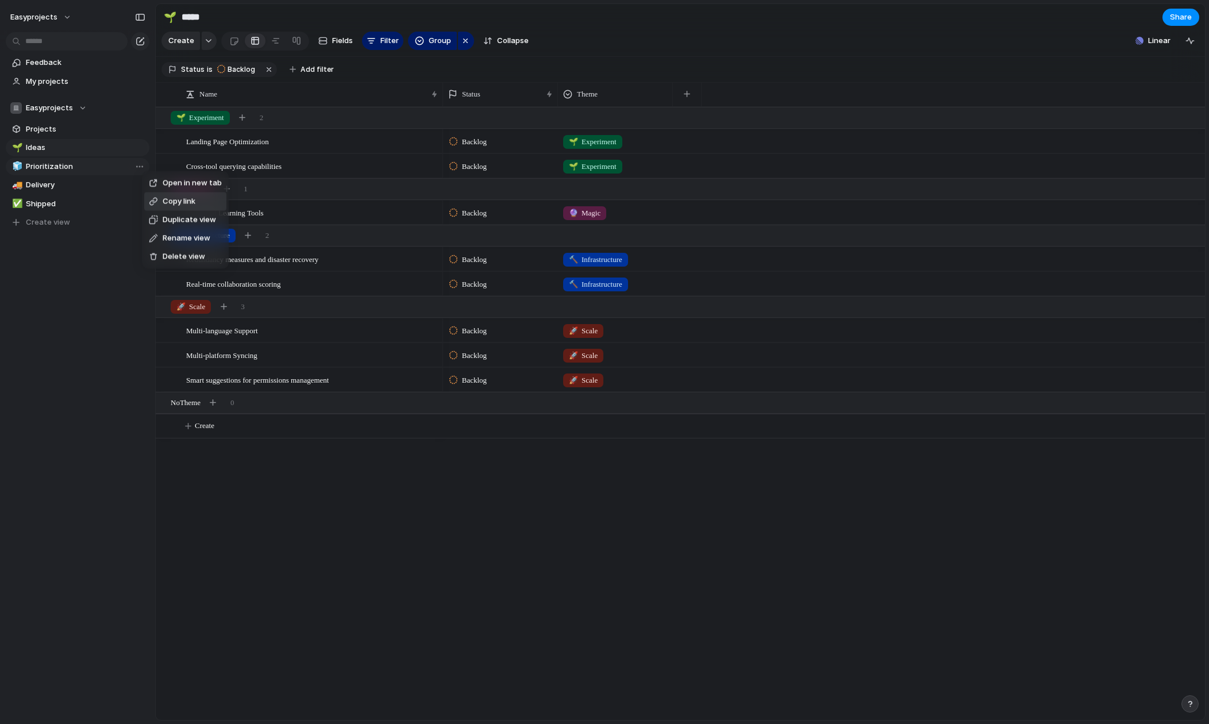
click at [74, 84] on div "Open in new tab Copy link Duplicate view Rename view Delete view" at bounding box center [604, 362] width 1209 height 724
click at [68, 64] on span "Feedback" at bounding box center [86, 62] width 120 height 11
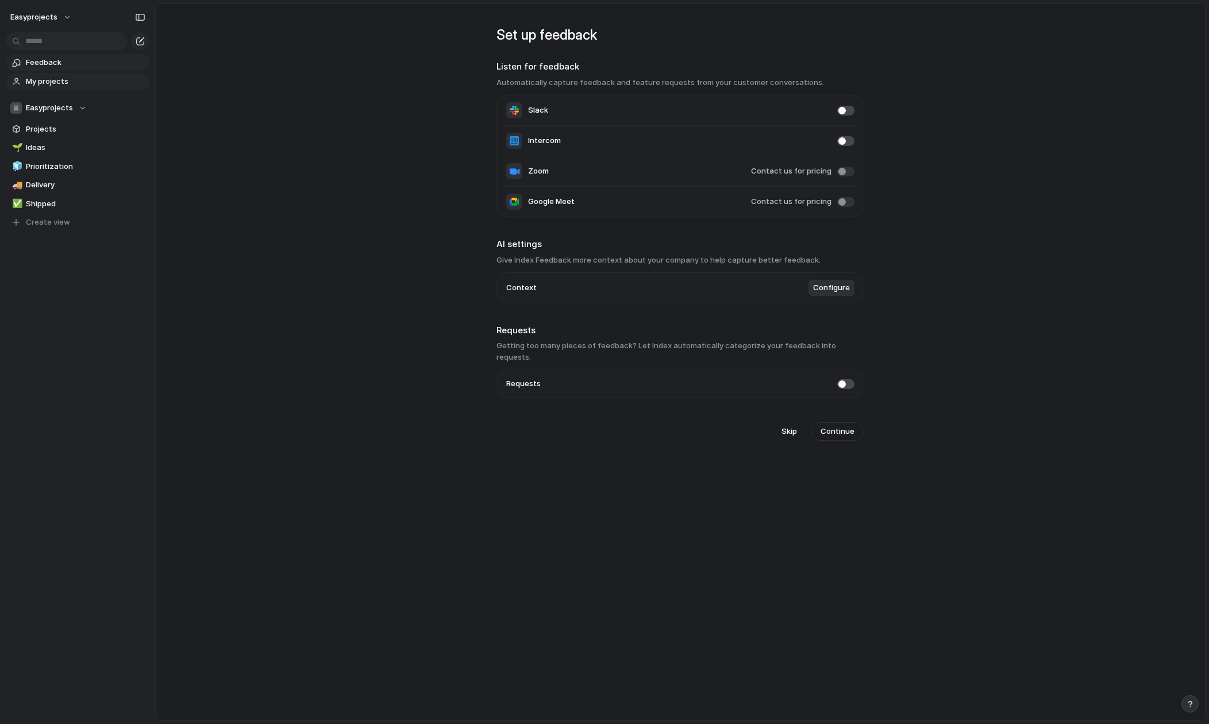
click at [77, 84] on span "My projects" at bounding box center [86, 81] width 120 height 11
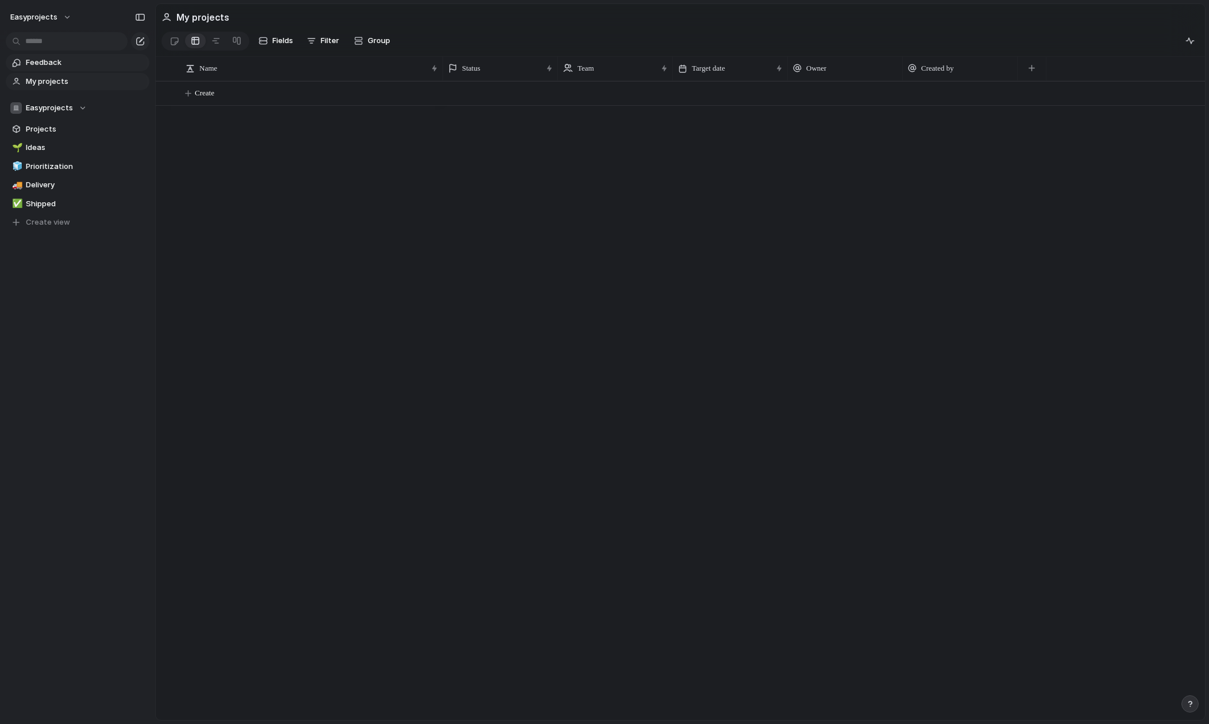
click at [79, 63] on span "Feedback" at bounding box center [86, 62] width 120 height 11
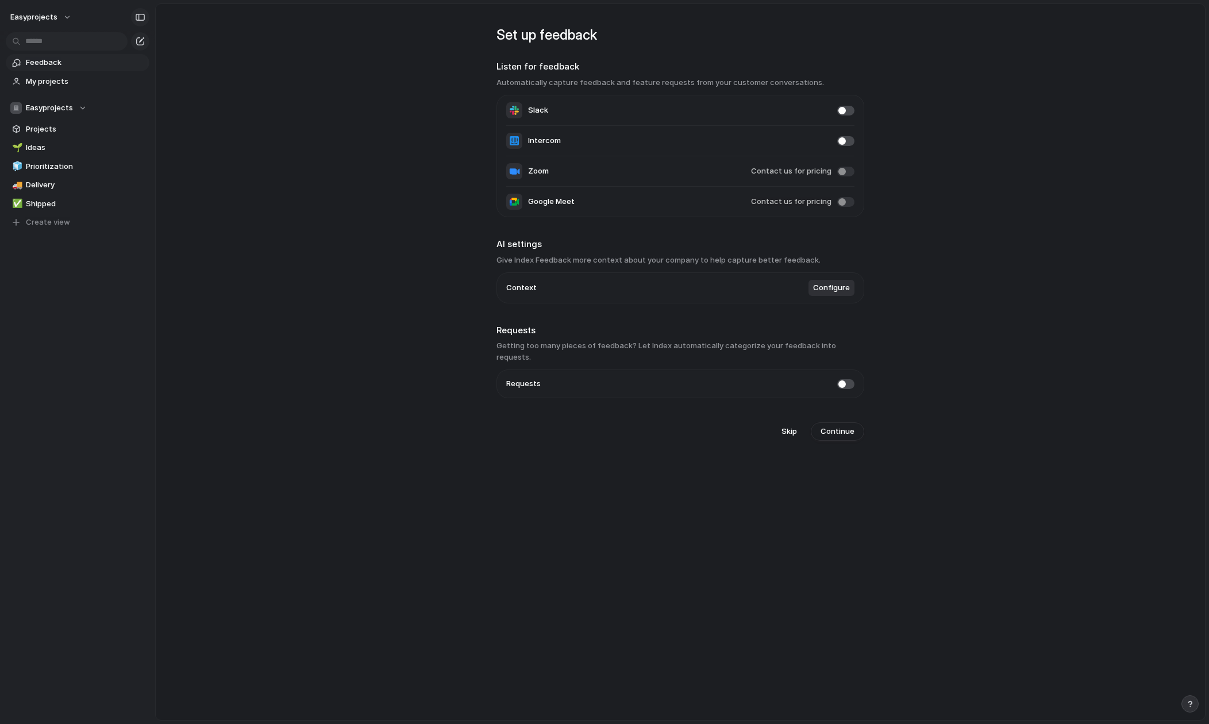
click at [141, 18] on div "button" at bounding box center [140, 17] width 10 height 8
click at [66, 17] on button "easyprojects" at bounding box center [41, 17] width 72 height 18
click at [139, 19] on div "Settings Invite members Change theme Sign out" at bounding box center [604, 362] width 1209 height 724
click at [139, 16] on div "button" at bounding box center [140, 17] width 10 height 8
click at [141, 15] on div "button" at bounding box center [140, 17] width 10 height 8
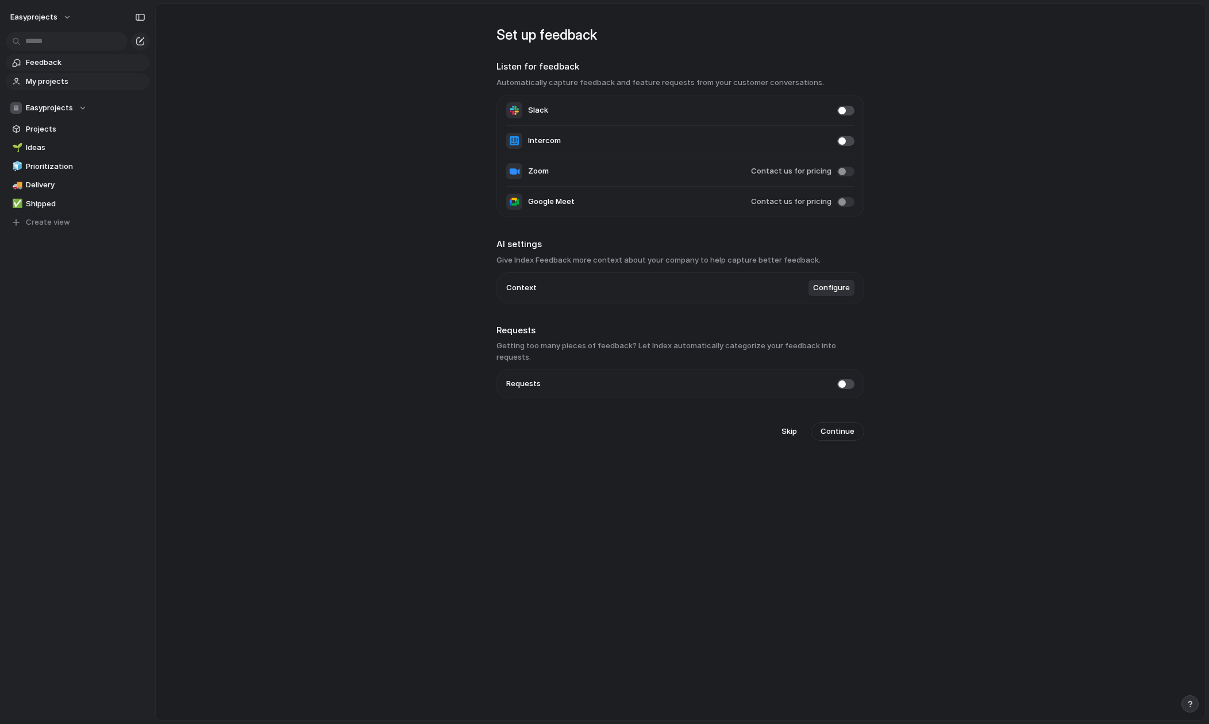
click at [77, 80] on span "My projects" at bounding box center [86, 81] width 120 height 11
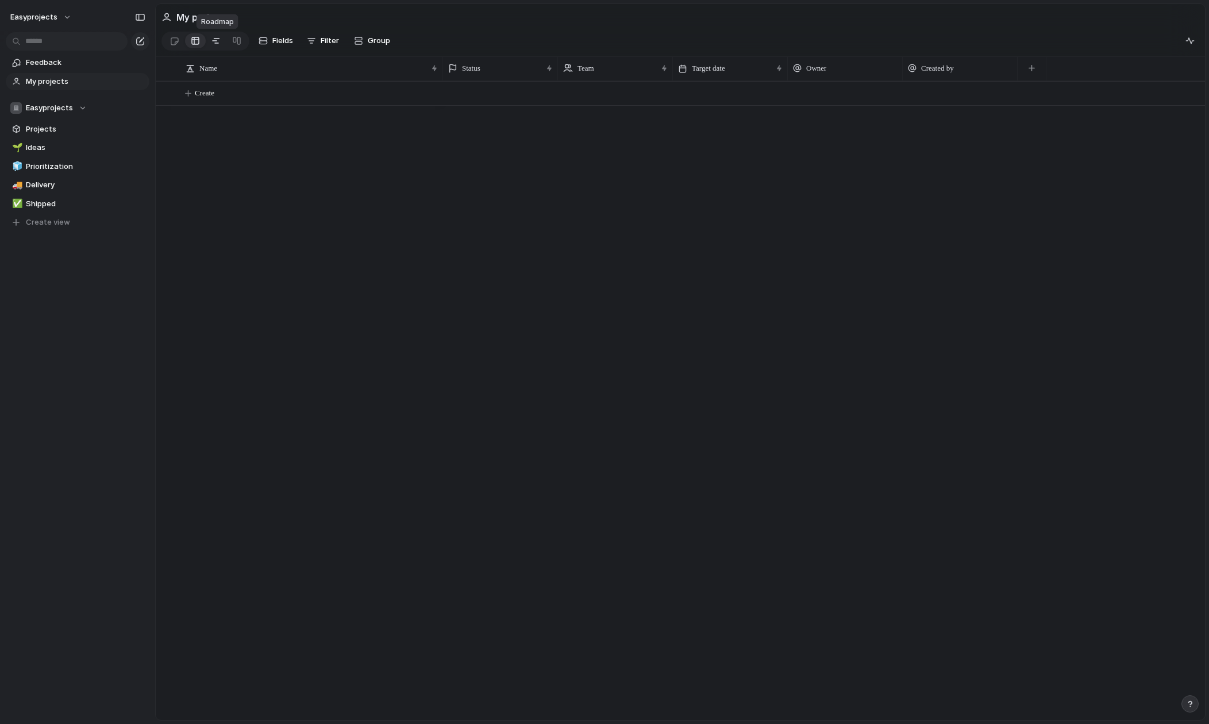
click at [222, 43] on link at bounding box center [216, 41] width 21 height 18
click at [236, 41] on div at bounding box center [236, 41] width 9 height 18
click at [197, 44] on div at bounding box center [195, 41] width 9 height 18
click at [175, 41] on div at bounding box center [174, 41] width 10 height 19
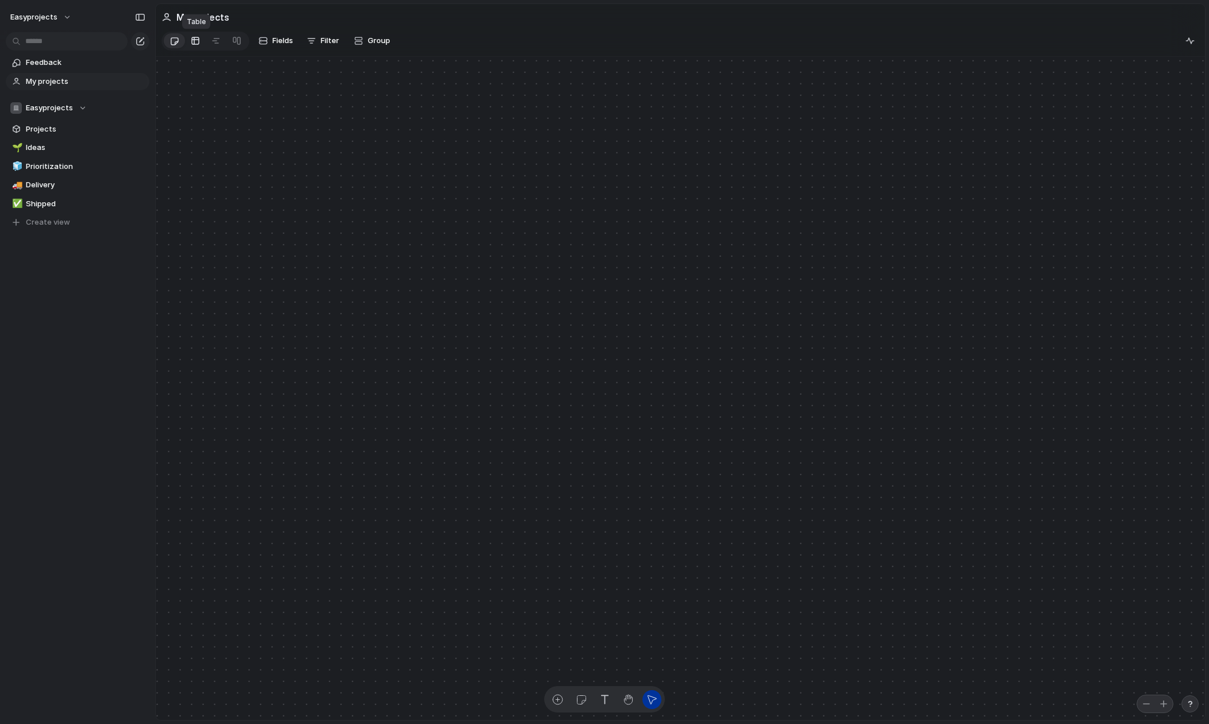
click at [195, 42] on div at bounding box center [195, 41] width 9 height 18
click at [79, 108] on div "Easyprojects" at bounding box center [48, 107] width 76 height 11
click at [43, 106] on div "Easyprojects ⚡ Exec Team ⚡ web-app Create new team" at bounding box center [604, 362] width 1209 height 724
click at [52, 106] on span "Easyprojects" at bounding box center [49, 107] width 47 height 11
click at [52, 106] on div "Easyprojects ⚡ Exec Team ⚡ web-app Create new team" at bounding box center [604, 362] width 1209 height 724
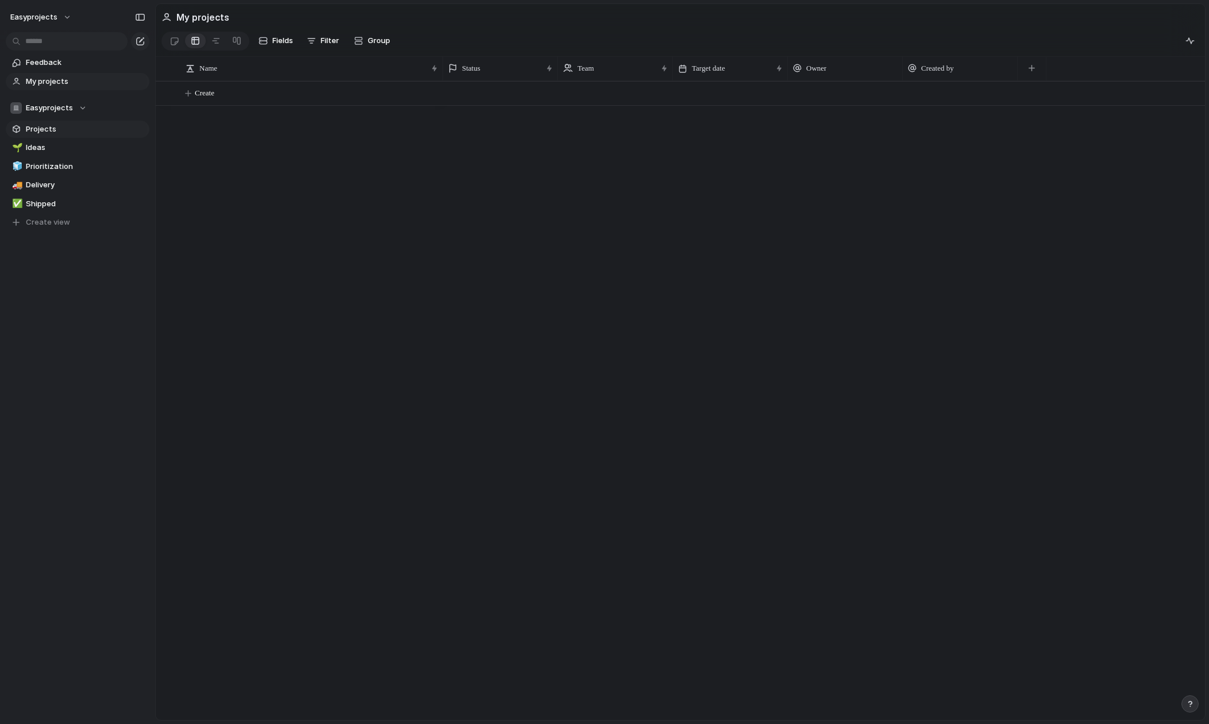
click at [39, 133] on span "Projects" at bounding box center [86, 129] width 120 height 11
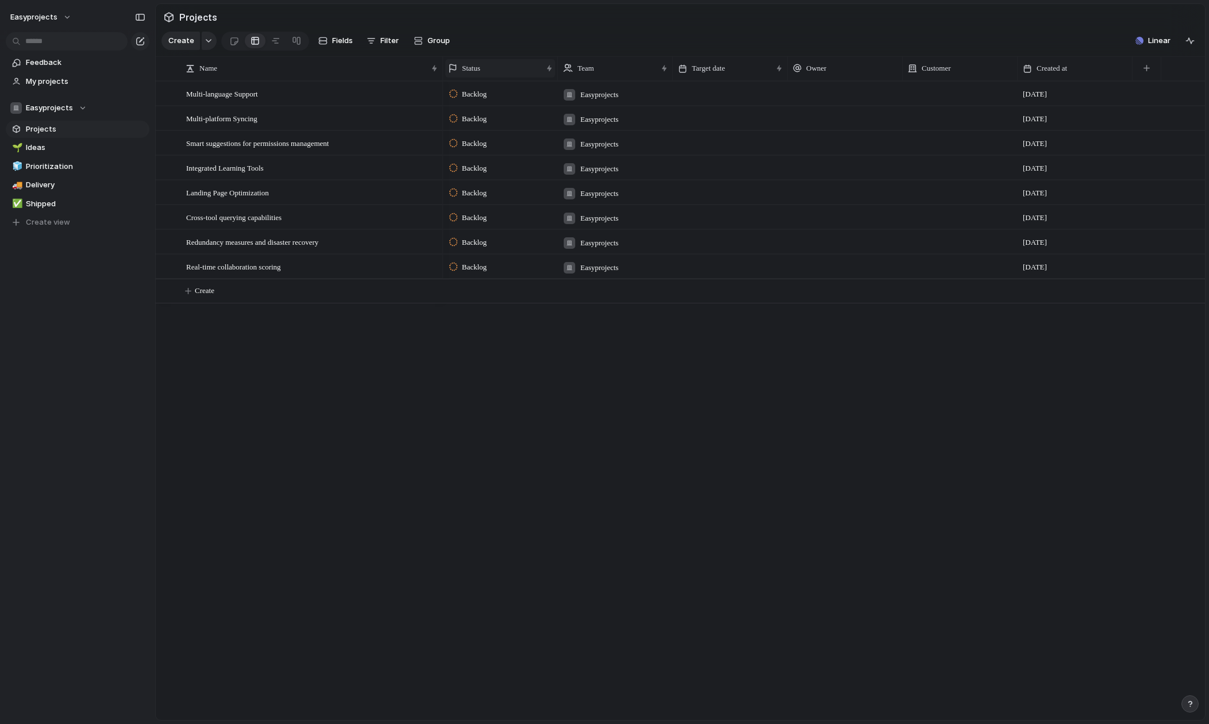
click at [515, 68] on div "Status" at bounding box center [495, 68] width 94 height 11
click at [633, 49] on div "Modify Hide Sort ascending Sort descending" at bounding box center [604, 362] width 1209 height 724
click at [618, 64] on div "Team" at bounding box center [610, 68] width 94 height 11
click at [619, 72] on div "Modify Hide Sort ascending Sort descending" at bounding box center [604, 362] width 1209 height 724
click at [742, 63] on div "Target date" at bounding box center [725, 68] width 94 height 11
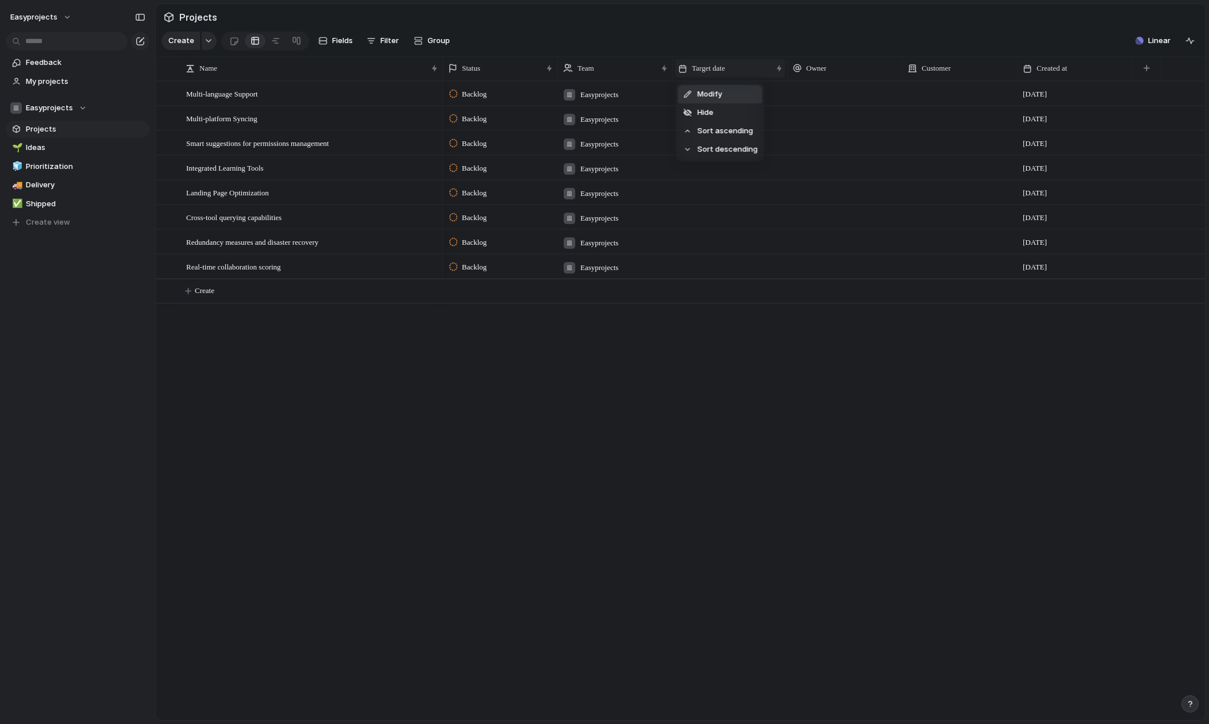
click at [742, 63] on div "Modify Hide Sort ascending Sort descending" at bounding box center [604, 362] width 1209 height 724
click at [845, 69] on div "Owner" at bounding box center [845, 68] width 104 height 11
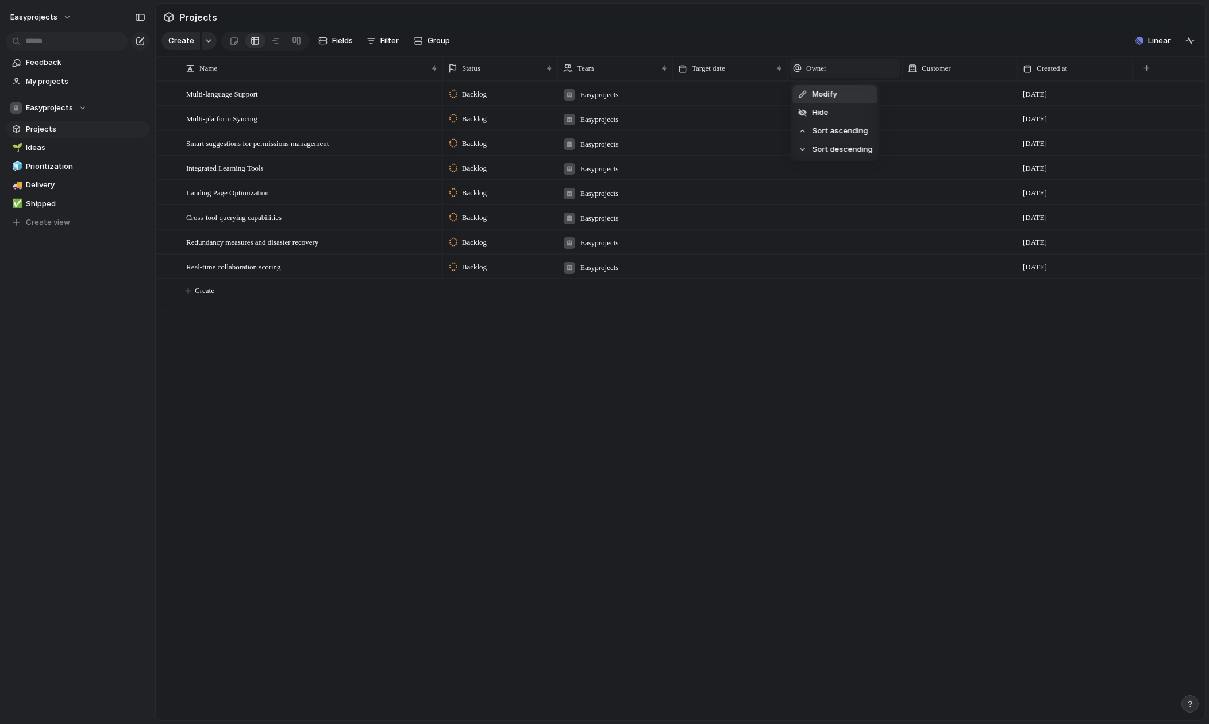
click at [845, 69] on div "Modify Hide Sort ascending Sort descending" at bounding box center [604, 362] width 1209 height 724
click at [966, 69] on div "Customer" at bounding box center [960, 68] width 104 height 11
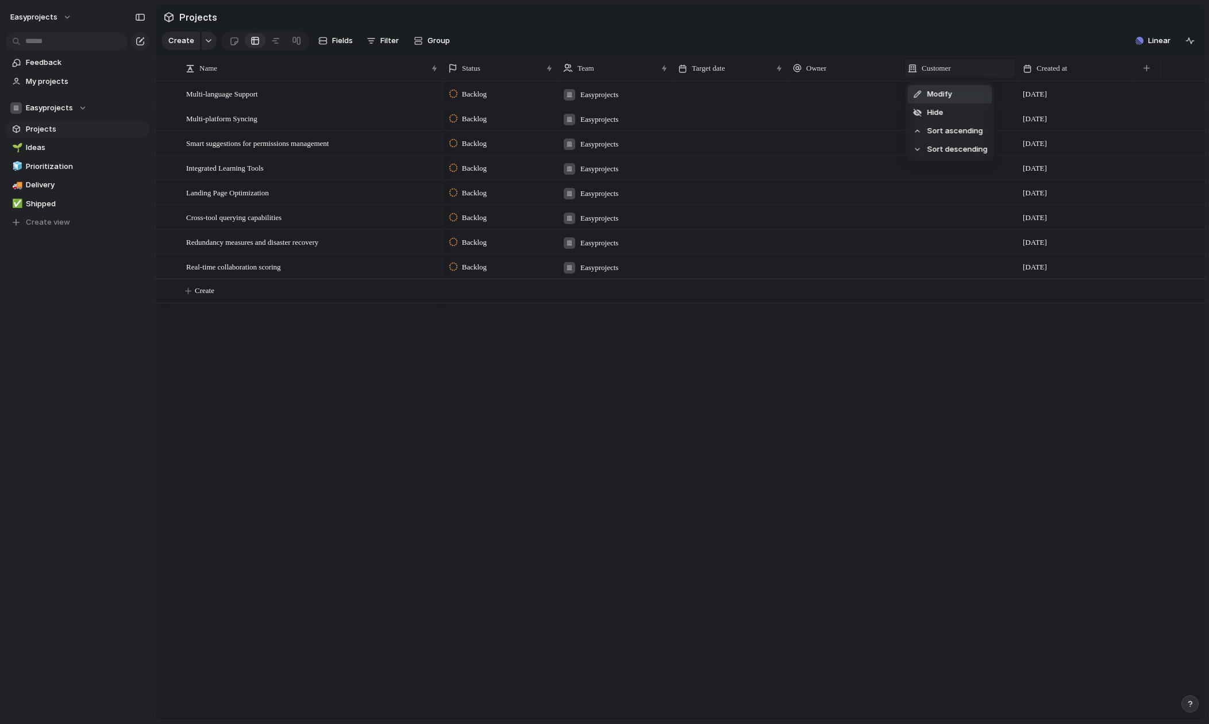
click at [966, 69] on div "Modify Hide Sort ascending Sort descending" at bounding box center [604, 362] width 1209 height 724
click at [1079, 71] on div "Created at" at bounding box center [1075, 68] width 104 height 11
click at [1091, 67] on div "Modify Hide Sort ascending Sort descending" at bounding box center [604, 362] width 1209 height 724
click at [1147, 70] on div "button" at bounding box center [1146, 68] width 6 height 6
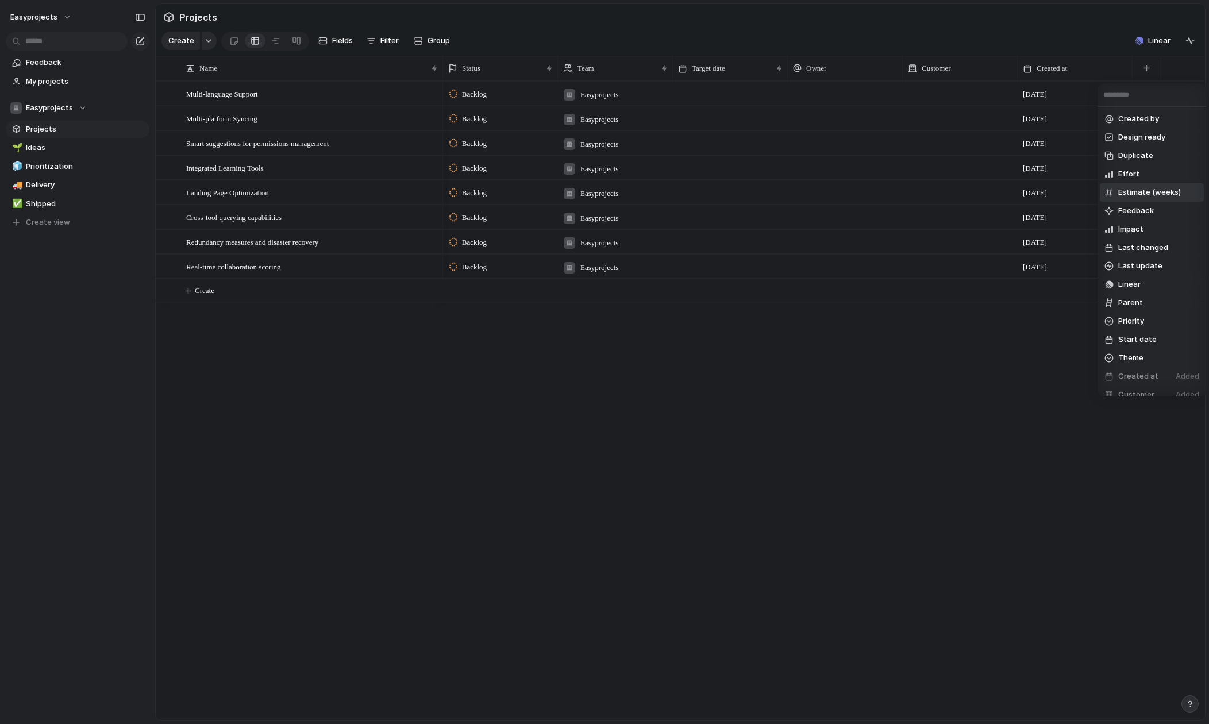
click at [1072, 33] on div "Created by Design ready Duplicate Effort Estimate (weeks) Feedback Impact Last …" at bounding box center [604, 362] width 1209 height 724
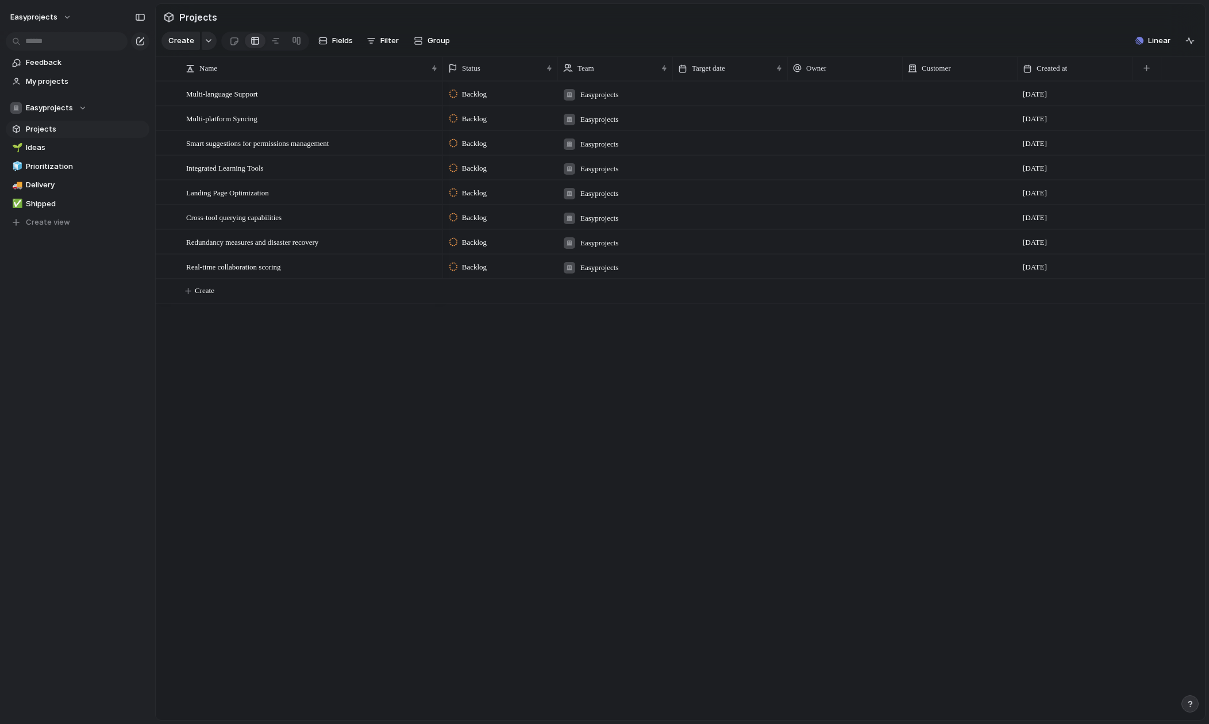
click at [67, 711] on section "Keep using Index You're approaching the free limit of 300 items Upgrade plan" at bounding box center [77, 681] width 155 height 86
click at [64, 19] on button "easyprojects" at bounding box center [41, 17] width 72 height 18
click at [98, 292] on div "Settings Invite members Change theme Sign out" at bounding box center [604, 362] width 1209 height 724
click at [256, 90] on span "Multi-language Support" at bounding box center [222, 93] width 72 height 13
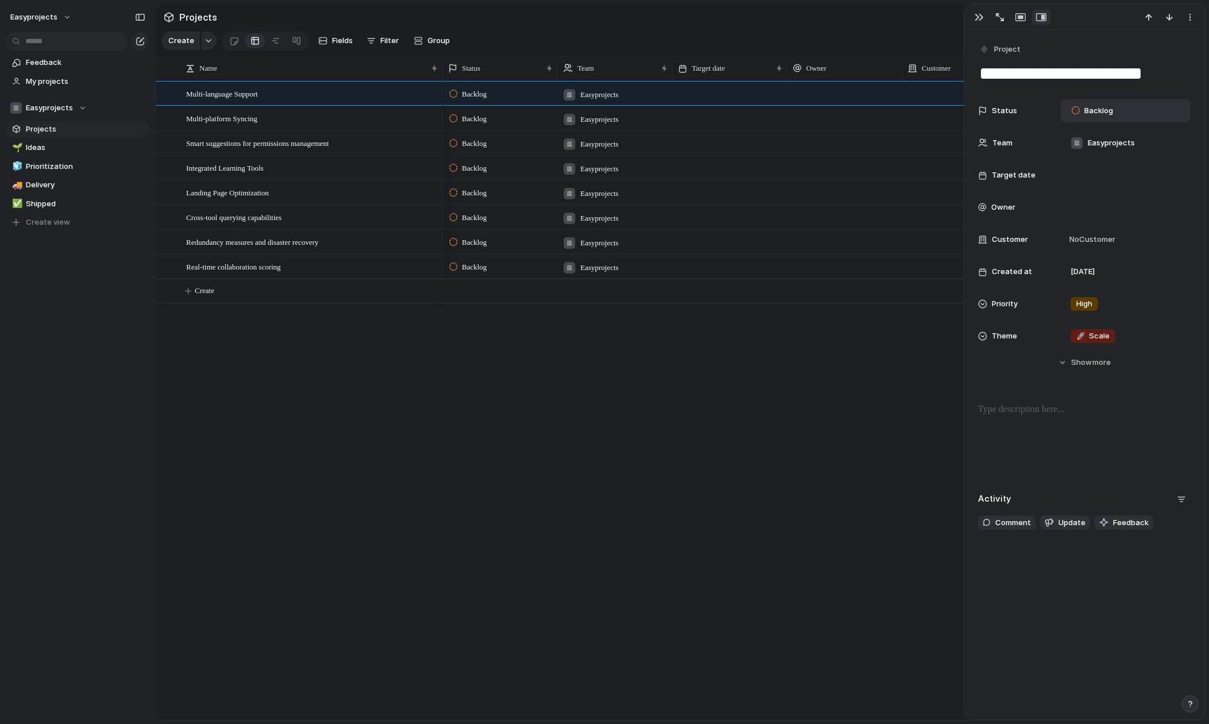
click at [1091, 115] on span "Backlog" at bounding box center [1098, 110] width 29 height 11
click at [1119, 91] on div "Backlog Planned In Progress Completed Canceled" at bounding box center [604, 362] width 1209 height 724
click at [1116, 143] on span "Easyprojects" at bounding box center [1111, 142] width 47 height 11
click at [1157, 109] on div "Easyprojects ⚡ web-app ⚡ Exec Team" at bounding box center [604, 362] width 1209 height 724
click at [1128, 172] on div at bounding box center [1126, 175] width 120 height 13
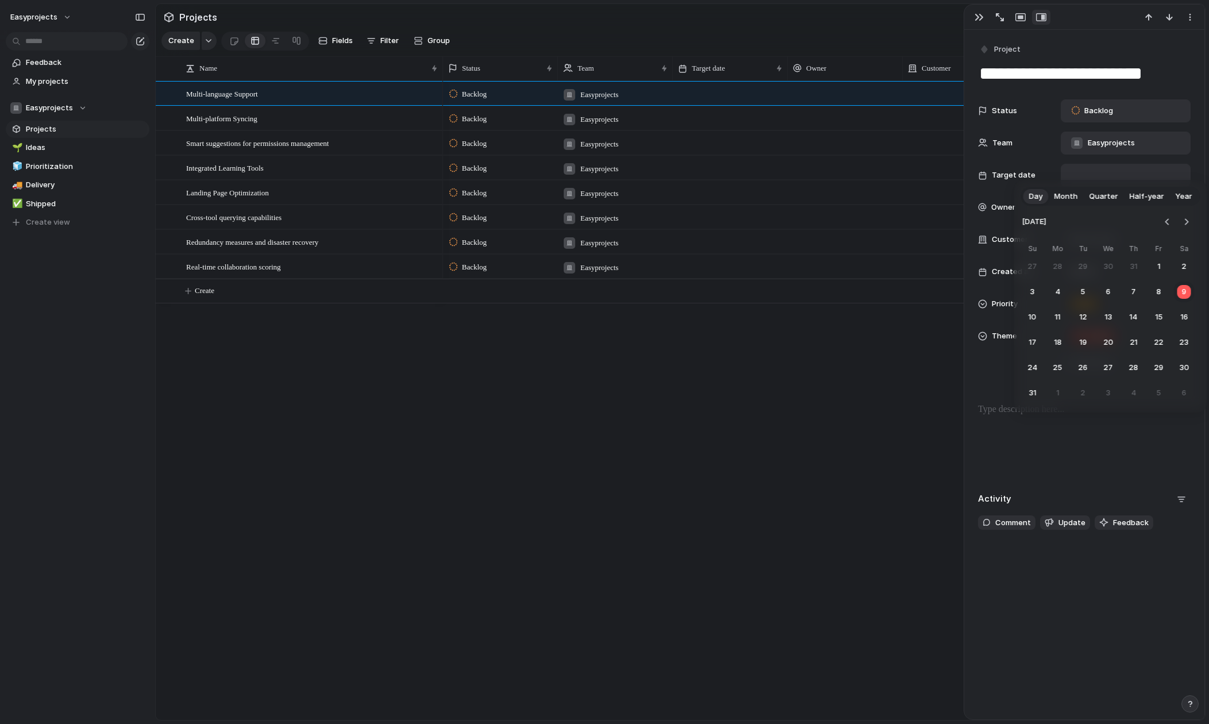
click at [1163, 164] on div "Day Month Quarter Half-year Year [DATE] Su Mo Tu We Th Fr Sa 27 28 29 30 31 1 2…" at bounding box center [604, 362] width 1209 height 724
click at [1128, 213] on div at bounding box center [1126, 207] width 120 height 13
click at [1158, 189] on div "[PERSON_NAME][EMAIL_ADDRESS][PERSON_NAME]" at bounding box center [604, 362] width 1209 height 724
click at [1143, 234] on div "No Customer" at bounding box center [1126, 239] width 120 height 13
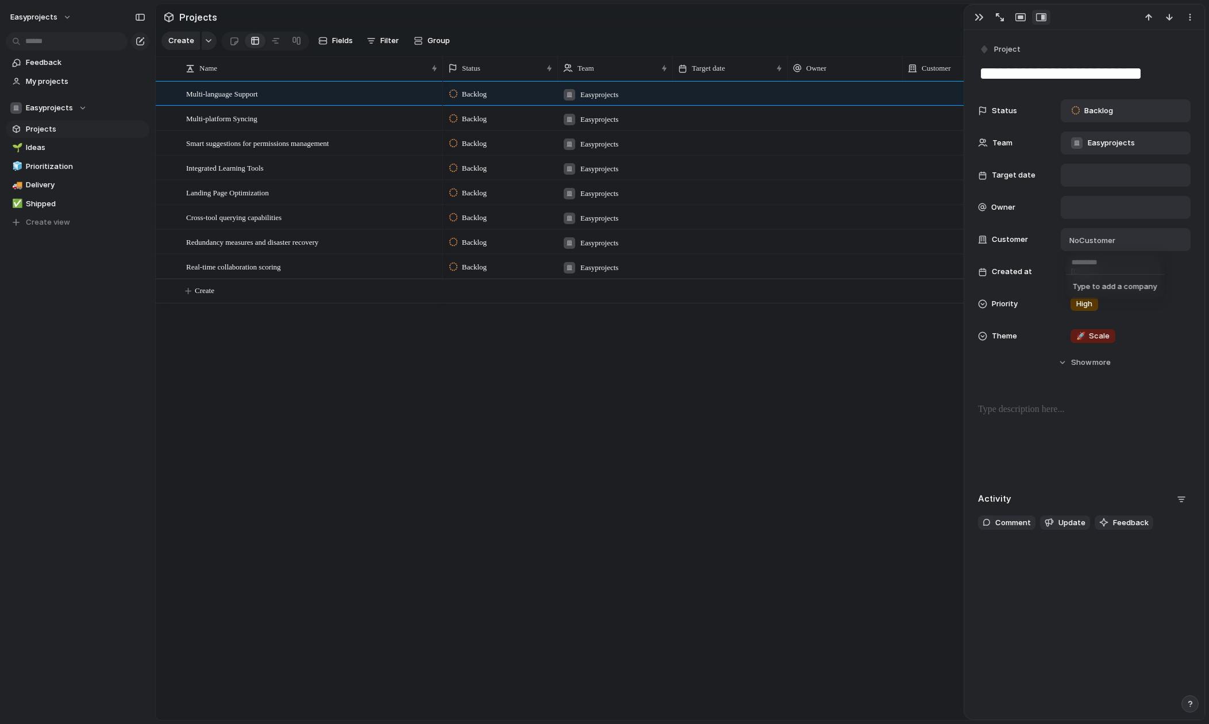
click at [1167, 217] on div "Type to add a company" at bounding box center [604, 362] width 1209 height 724
click at [805, 403] on div "Backlog Easyprojects [DATE] Backlog Easyprojects [DATE] Backlog Easyprojects [D…" at bounding box center [824, 400] width 762 height 639
click at [1186, 20] on div "button" at bounding box center [1189, 17] width 9 height 9
click at [1090, 13] on div "Mark as duplicate Delete" at bounding box center [604, 362] width 1209 height 724
click at [975, 11] on button "button" at bounding box center [979, 17] width 18 height 15
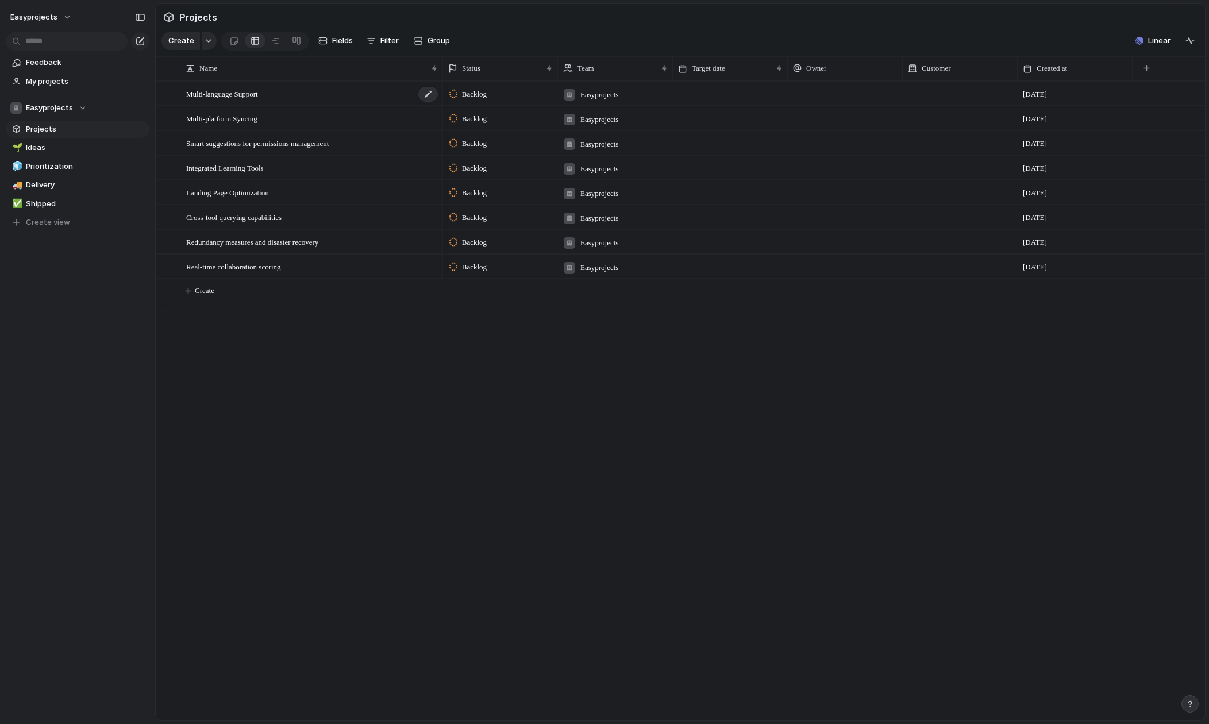
click at [328, 96] on div "Multi-language Support" at bounding box center [312, 94] width 253 height 24
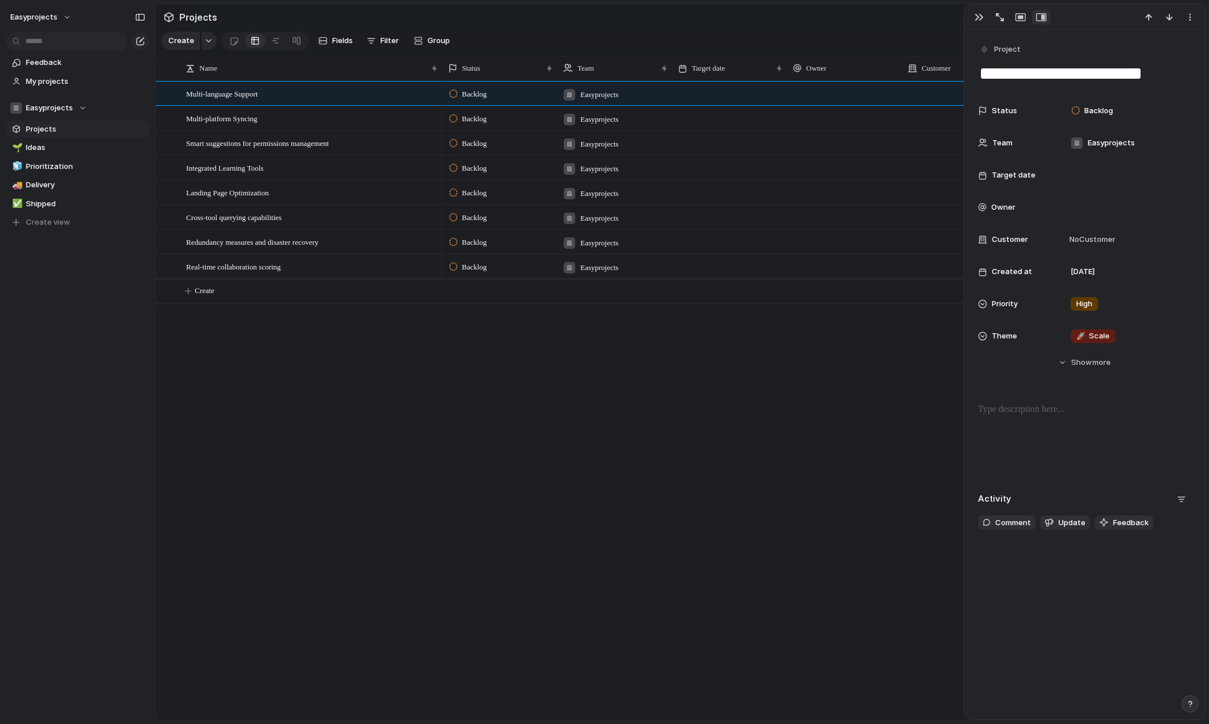
click at [1041, 20] on div "button" at bounding box center [1041, 17] width 10 height 9
click at [1026, 17] on button "button" at bounding box center [1020, 17] width 18 height 15
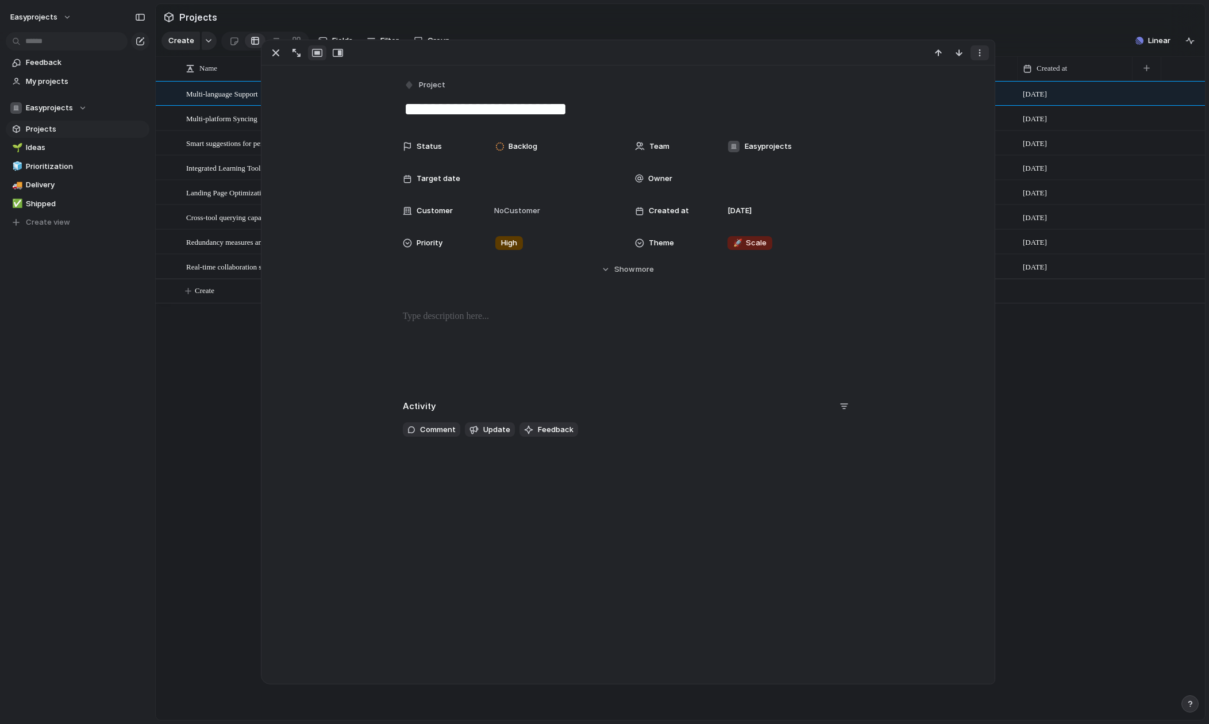
click at [983, 56] on div "button" at bounding box center [979, 52] width 9 height 9
click at [359, 63] on div "Mark as duplicate Delete" at bounding box center [604, 362] width 1209 height 724
click at [341, 56] on div "button" at bounding box center [338, 52] width 10 height 9
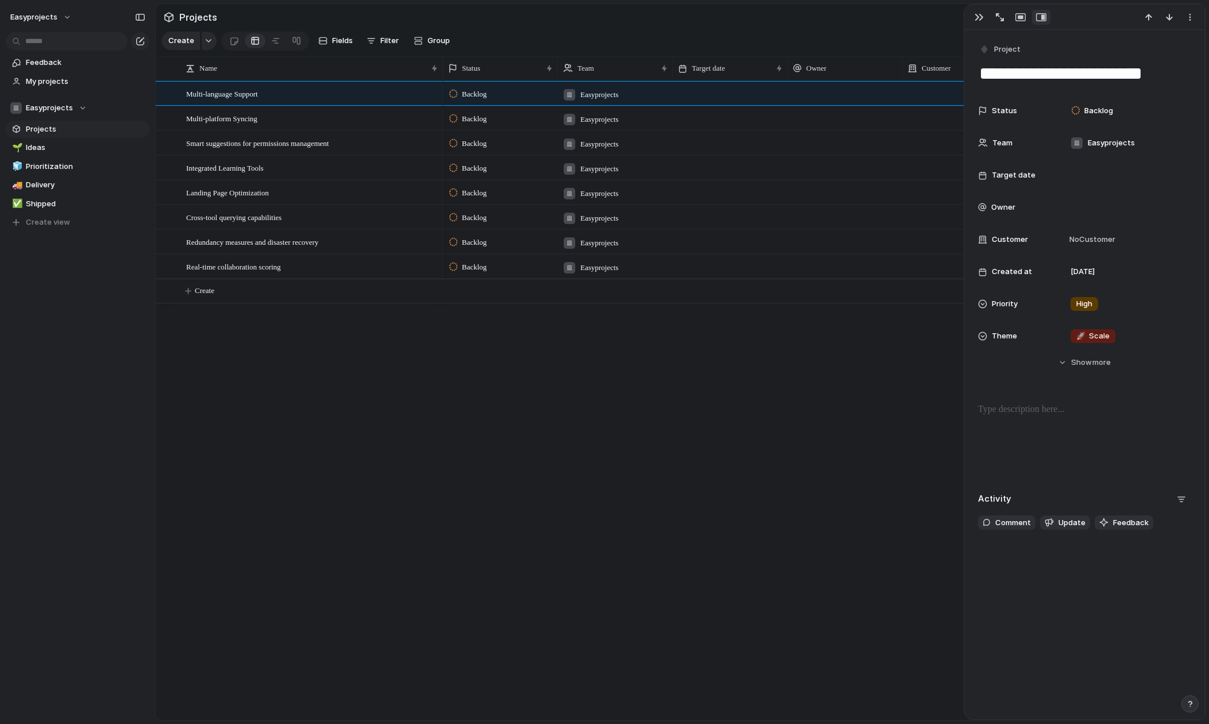
click at [685, 342] on div "Backlog Easyprojects [DATE] Backlog Easyprojects [DATE] Backlog Easyprojects [D…" at bounding box center [824, 400] width 762 height 639
click at [976, 17] on div "button" at bounding box center [978, 17] width 9 height 9
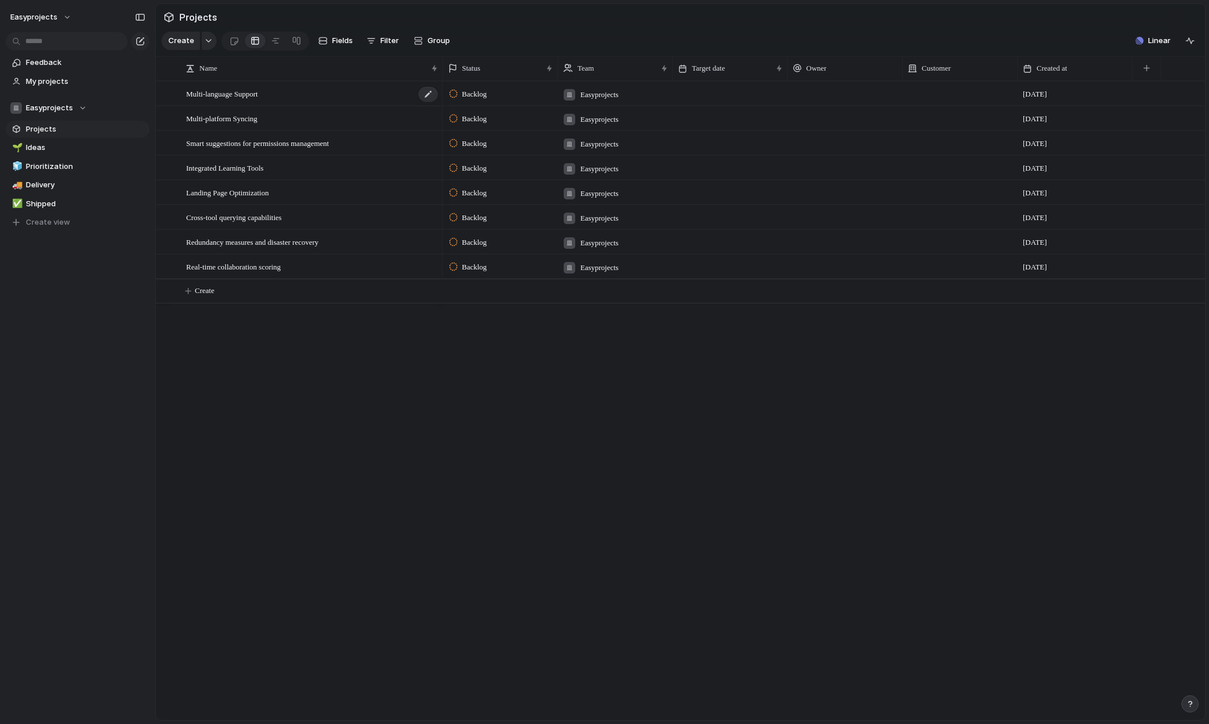
click at [329, 98] on div "Multi-language Support" at bounding box center [312, 94] width 253 height 24
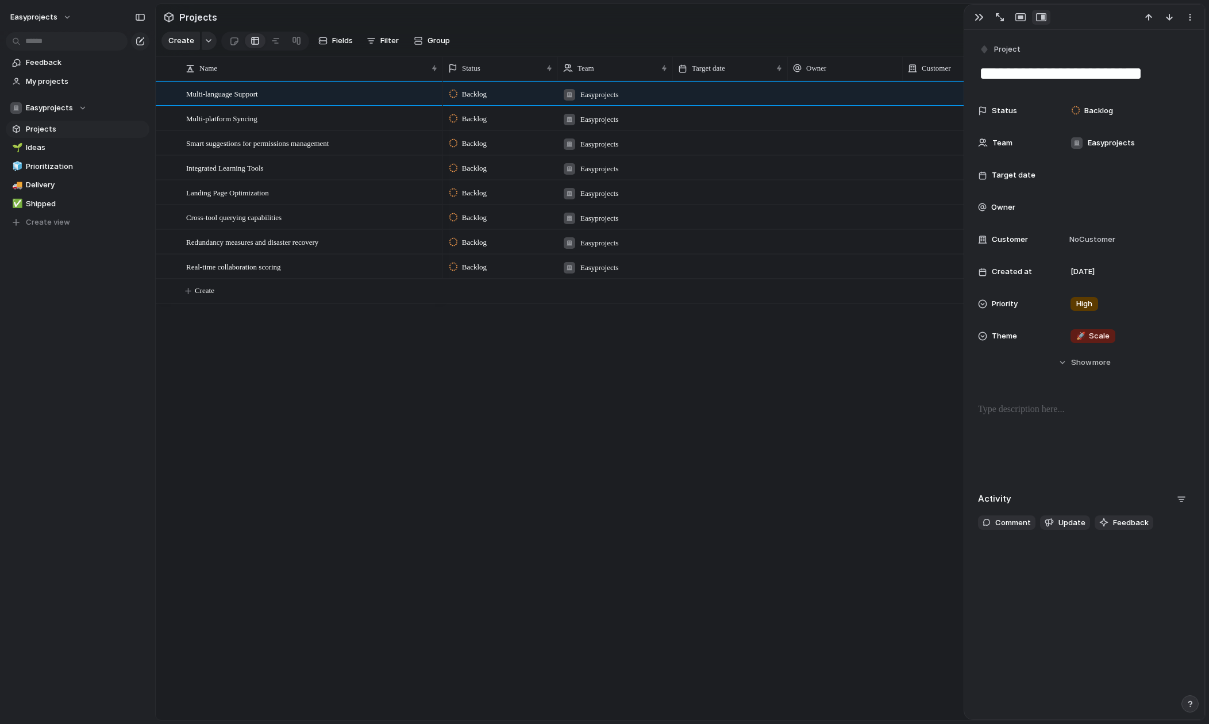
click at [1191, 703] on div "button" at bounding box center [1190, 704] width 8 height 8
click at [1038, 567] on div "**********" at bounding box center [1084, 374] width 240 height 689
click at [923, 475] on div "Backlog Easyprojects [DATE] Backlog Easyprojects [DATE] Backlog Easyprojects [D…" at bounding box center [824, 400] width 762 height 639
click at [896, 10] on section "Projects" at bounding box center [680, 17] width 1049 height 26
click at [978, 16] on div "button" at bounding box center [978, 17] width 9 height 9
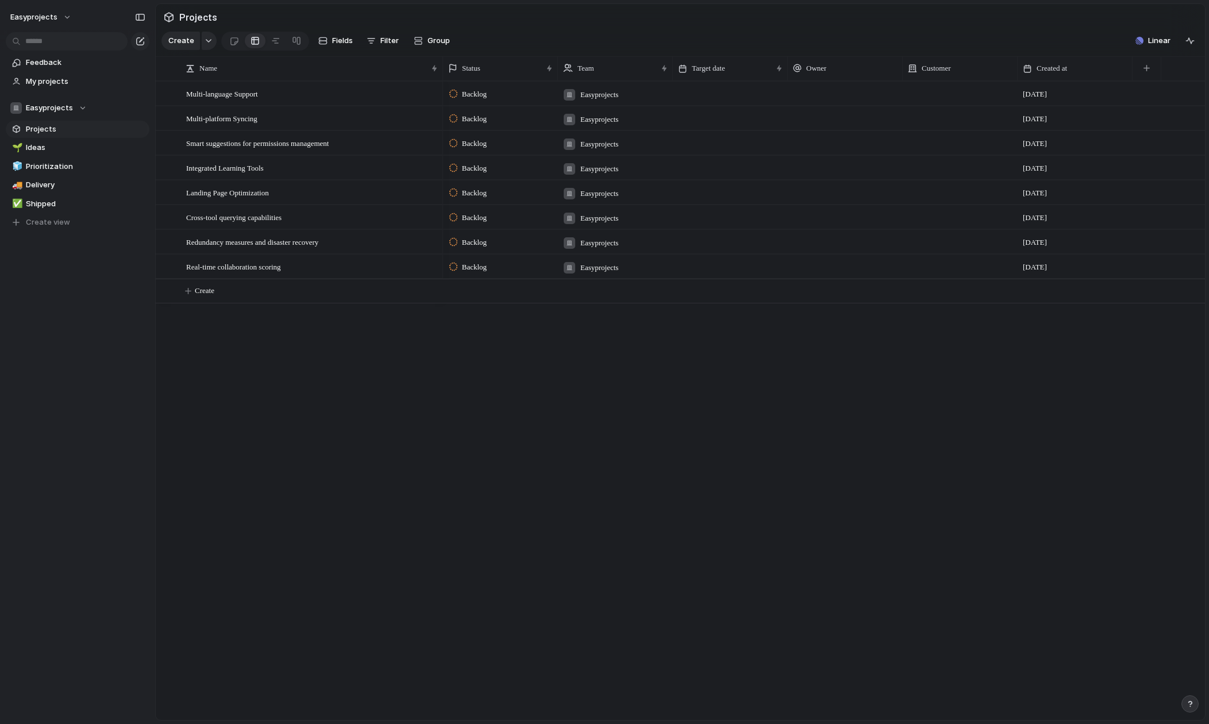
click at [203, 344] on div "Multi-language Support Multi-platform Syncing Smart suggestions for permissions…" at bounding box center [680, 400] width 1049 height 639
click at [823, 103] on div at bounding box center [845, 94] width 115 height 24
click at [833, 92] on div "[PERSON_NAME][EMAIL_ADDRESS][PERSON_NAME]" at bounding box center [604, 362] width 1209 height 724
click at [745, 90] on div at bounding box center [730, 94] width 115 height 24
click at [390, 95] on div "Multi-language Support" at bounding box center [312, 94] width 253 height 24
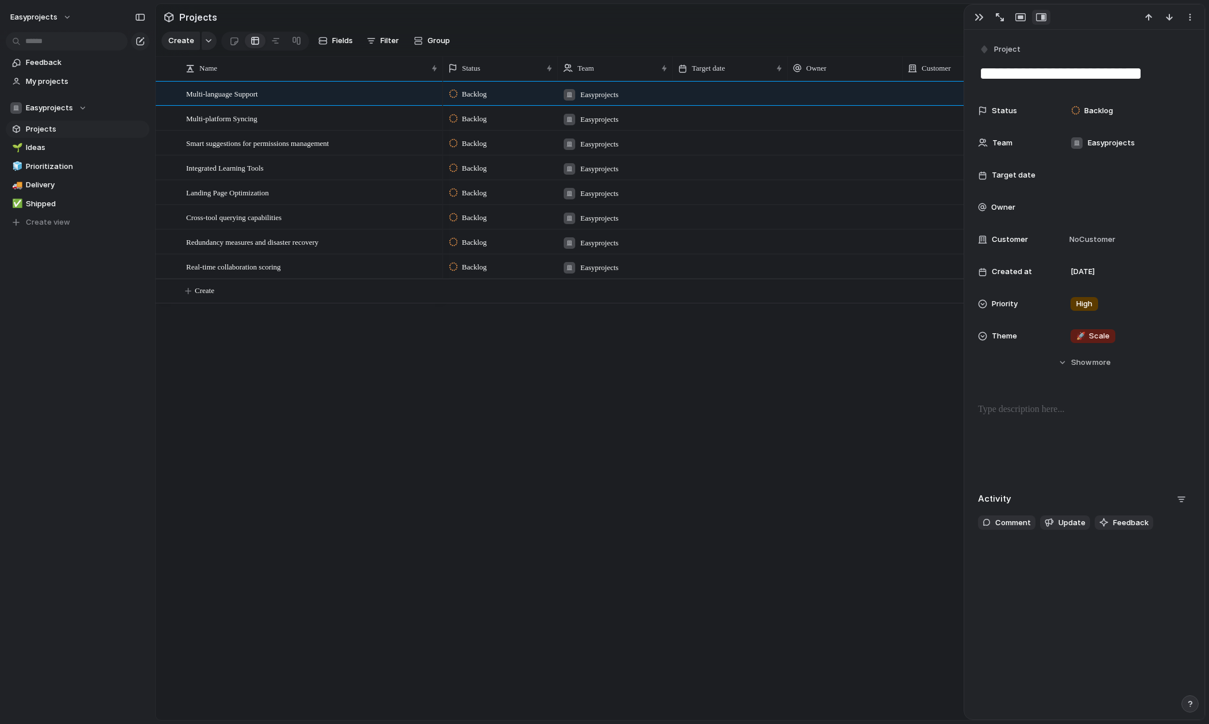
click at [318, 322] on div "Multi-language Support Multi-platform Syncing Smart suggestions for permissions…" at bounding box center [680, 400] width 1049 height 639
